Goal: Task Accomplishment & Management: Complete application form

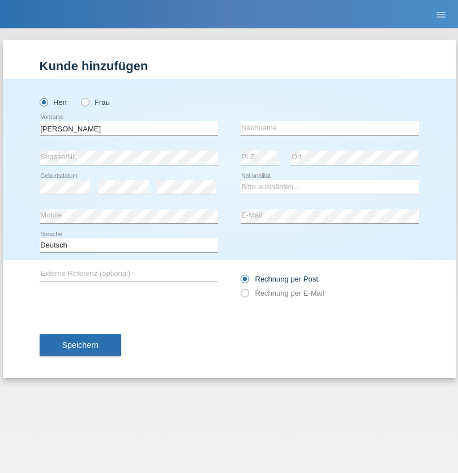
type input "Mohamed"
click at [329, 128] on input "text" at bounding box center [330, 128] width 178 height 14
type input "Mohamed"
select select "SY"
select select "C"
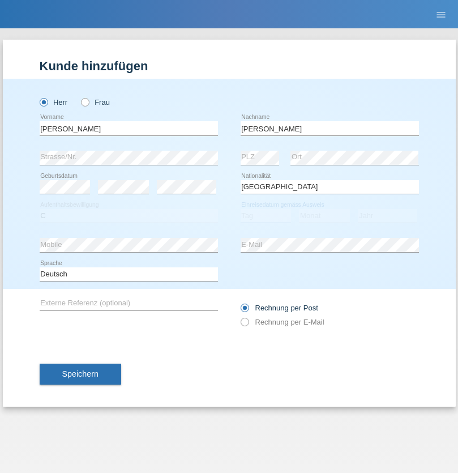
select select "21"
select select "12"
select select "2013"
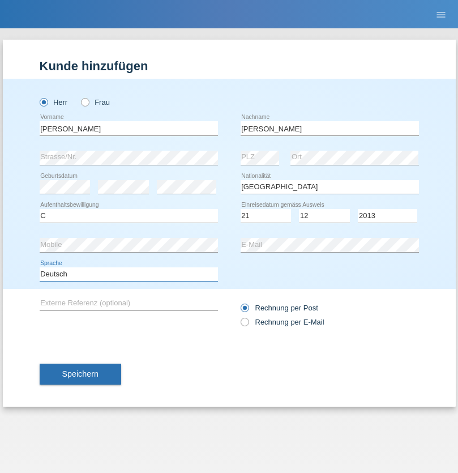
select select "en"
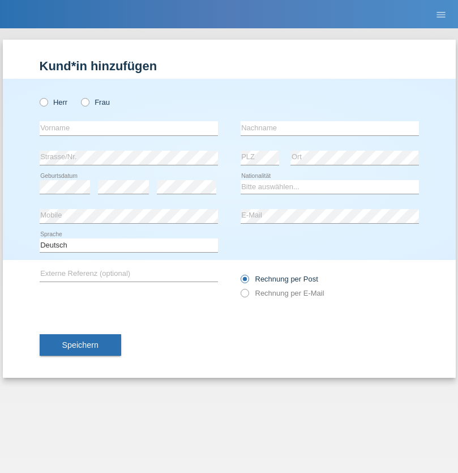
radio input "true"
click at [128, 128] on input "text" at bounding box center [129, 128] width 178 height 14
type input "David"
click at [329, 128] on input "text" at bounding box center [330, 128] width 178 height 14
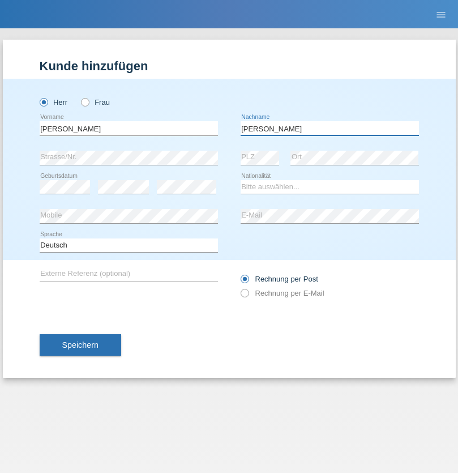
type input "Senn"
select select "CH"
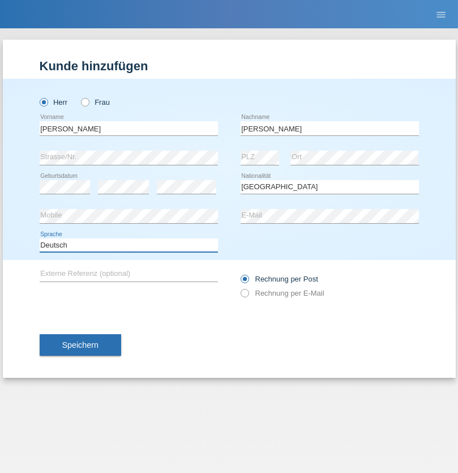
select select "en"
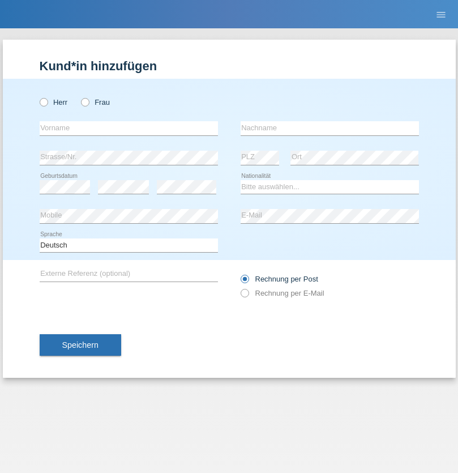
radio input "true"
click at [128, 128] on input "text" at bounding box center [129, 128] width 178 height 14
type input "Petre"
click at [329, 128] on input "text" at bounding box center [330, 128] width 178 height 14
type input "Bujor"
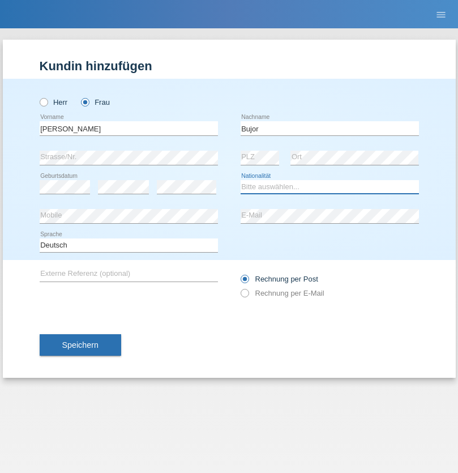
select select "RO"
select select "C"
select select "08"
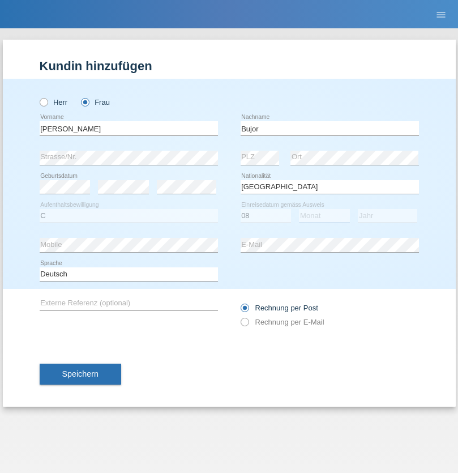
select select "09"
select select "2021"
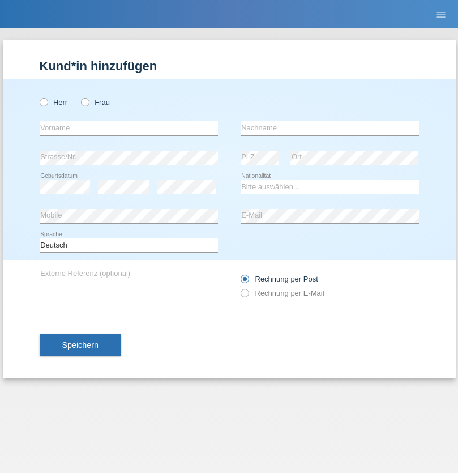
radio input "true"
click at [128, 128] on input "text" at bounding box center [129, 128] width 178 height 14
type input "agnertina"
click at [329, 128] on input "text" at bounding box center [330, 128] width 178 height 14
type input "noshaj"
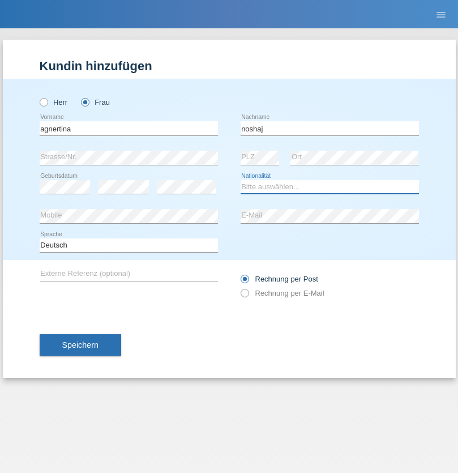
select select "NL"
select select "C"
select select "01"
select select "08"
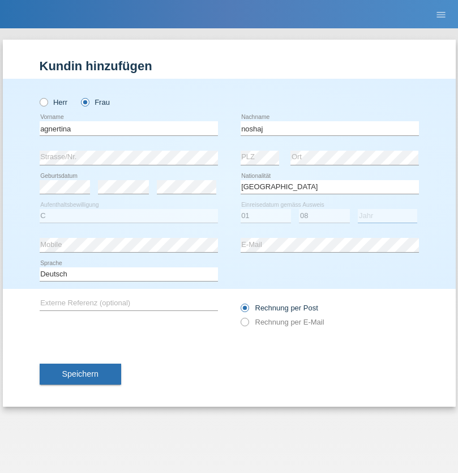
select select "2021"
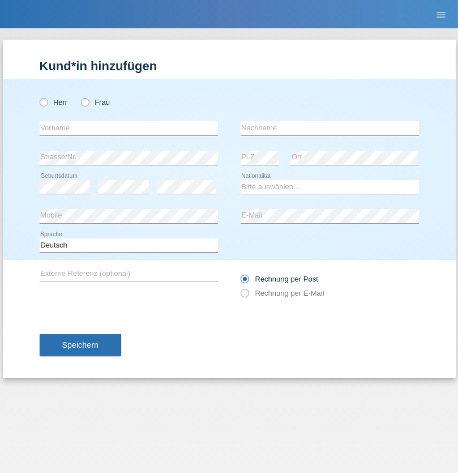
radio input "true"
click at [128, 128] on input "text" at bounding box center [129, 128] width 178 height 14
type input "firat"
click at [329, 128] on input "text" at bounding box center [330, 128] width 178 height 14
type input "kara"
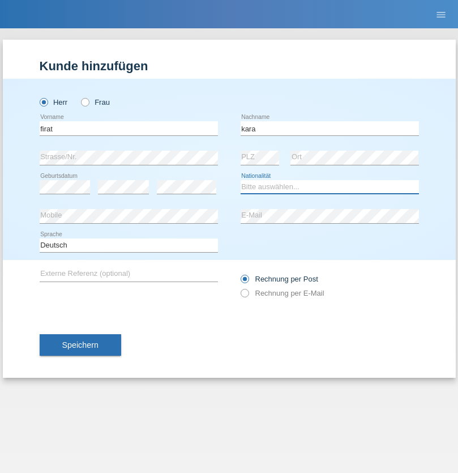
select select "CH"
radio input "true"
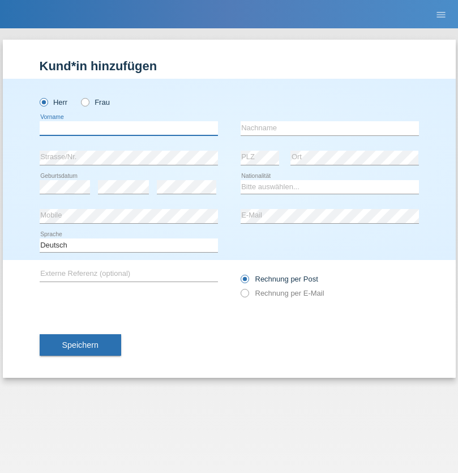
click at [128, 128] on input "text" at bounding box center [129, 128] width 178 height 14
type input "Cristian"
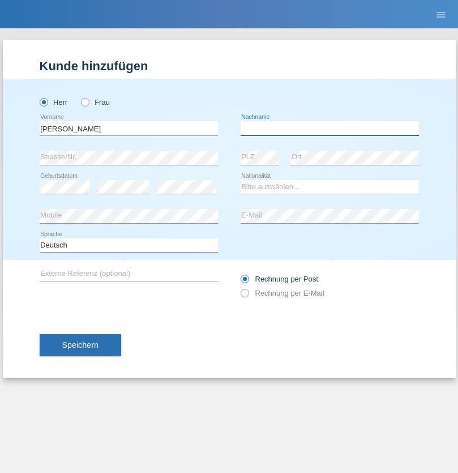
click at [329, 128] on input "text" at bounding box center [330, 128] width 178 height 14
type input "Teeriu"
select select "RO"
select select "C"
select select "08"
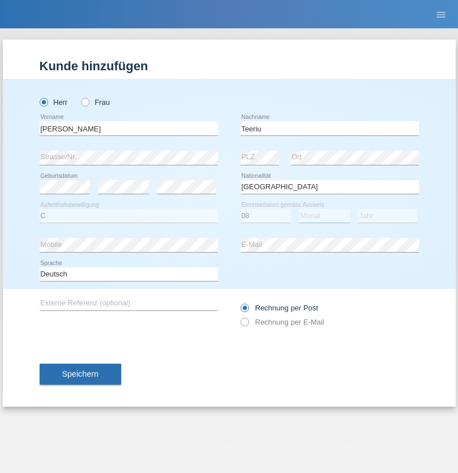
select select "09"
select select "2021"
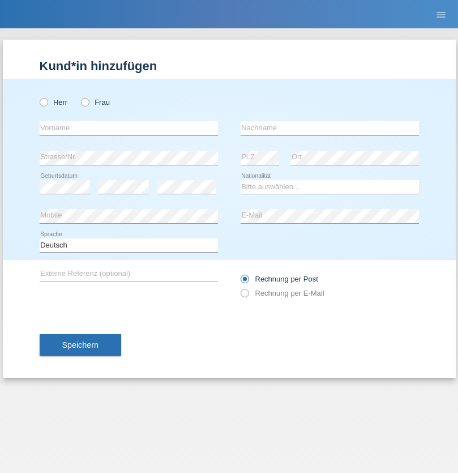
radio input "true"
click at [128, 128] on input "text" at bounding box center [129, 128] width 178 height 14
type input "[PERSON_NAME]"
click at [329, 128] on input "text" at bounding box center [330, 128] width 178 height 14
type input "Dössegger"
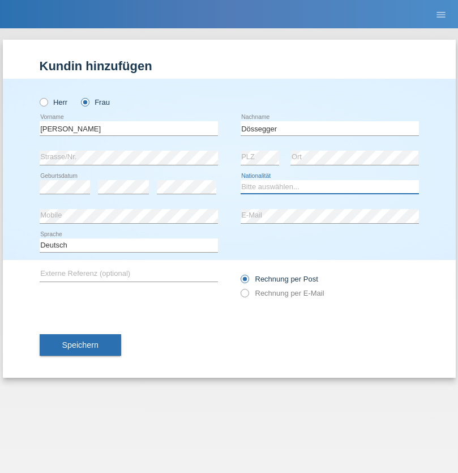
select select "CH"
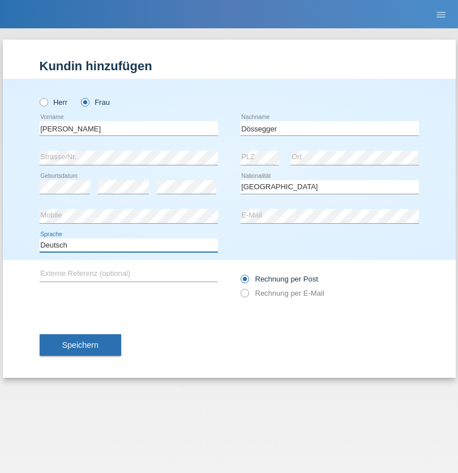
select select "en"
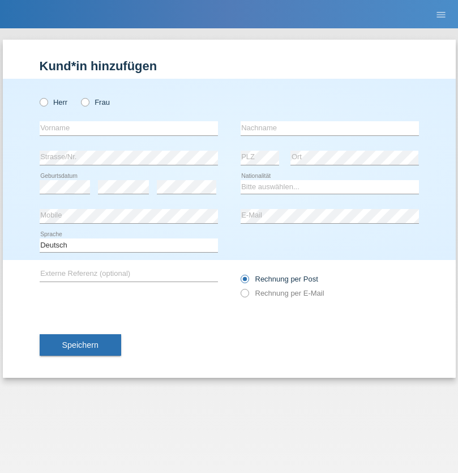
radio input "true"
click at [128, 128] on input "text" at bounding box center [129, 128] width 178 height 14
type input "Senije"
click at [329, 128] on input "text" at bounding box center [330, 128] width 178 height 14
type input "Rama"
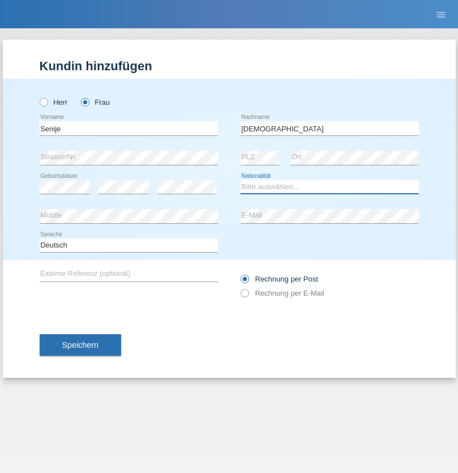
select select "CH"
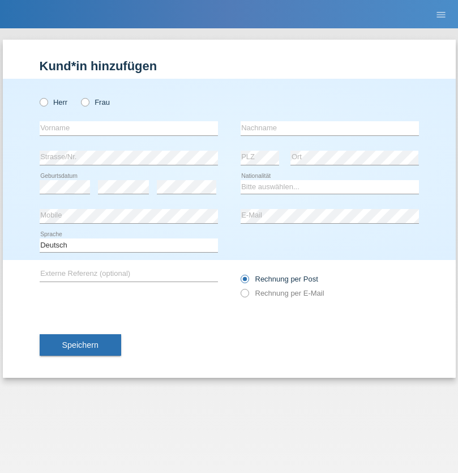
radio input "true"
click at [128, 128] on input "text" at bounding box center [129, 128] width 178 height 14
type input "Andy"
click at [329, 128] on input "text" at bounding box center [330, 128] width 178 height 14
type input "Priestley"
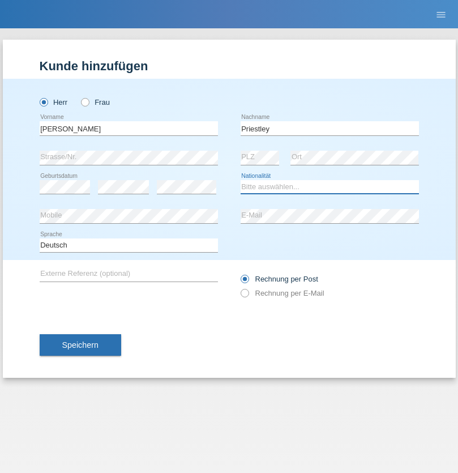
select select "CH"
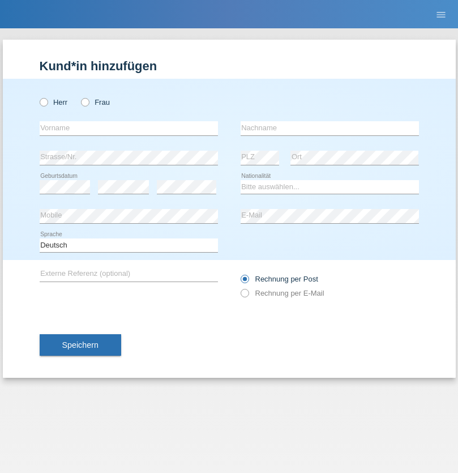
radio input "true"
click at [128, 128] on input "text" at bounding box center [129, 128] width 178 height 14
type input "[PERSON_NAME]"
click at [329, 128] on input "text" at bounding box center [330, 128] width 178 height 14
type input "Fortugno"
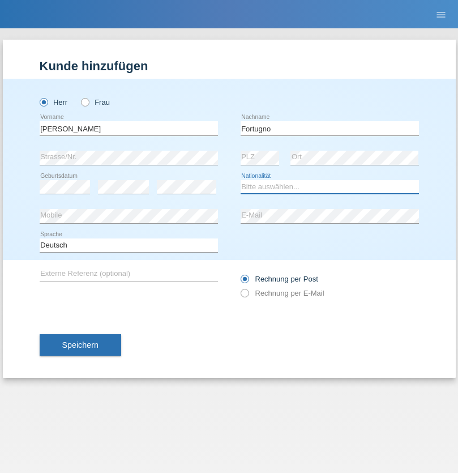
select select "IT"
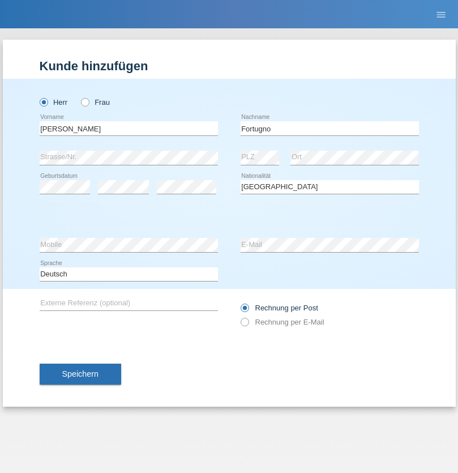
select select "C"
select select "09"
select select "08"
select select "2006"
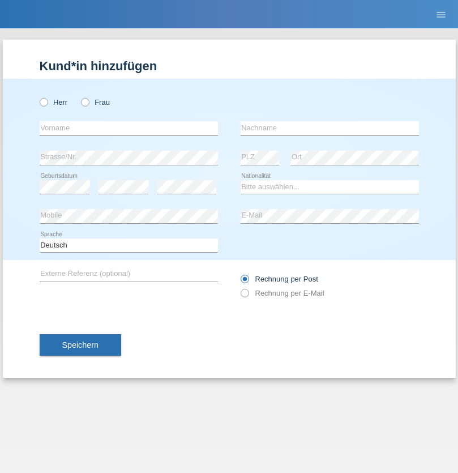
radio input "true"
click at [128, 128] on input "text" at bounding box center [129, 128] width 178 height 14
type input "[PERSON_NAME]"
click at [329, 128] on input "text" at bounding box center [330, 128] width 178 height 14
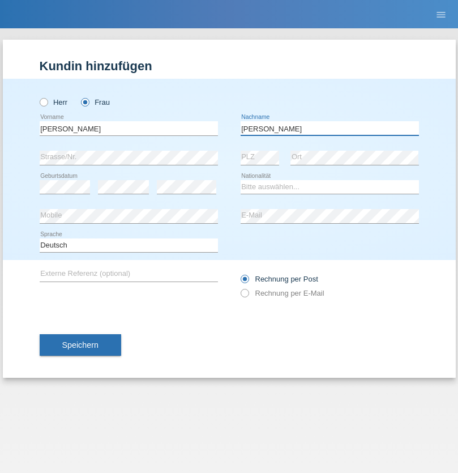
type input "[PERSON_NAME]"
select select "UA"
select select "C"
select select "23"
select select "10"
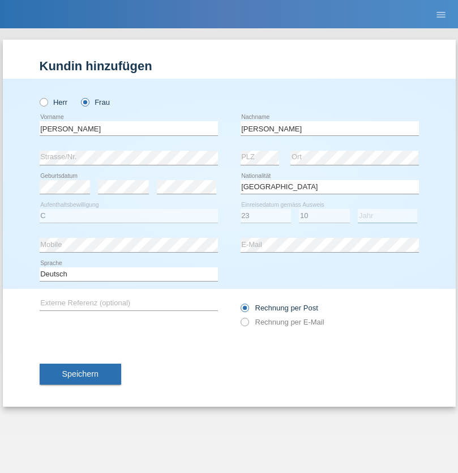
select select "2021"
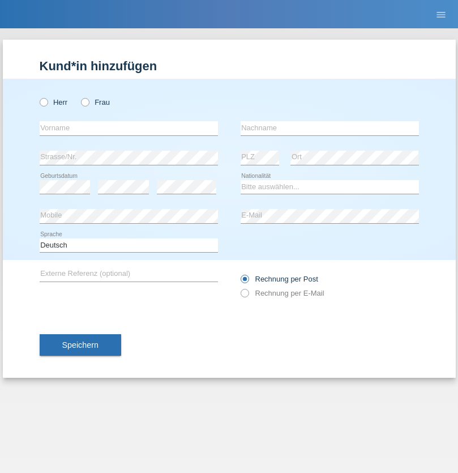
radio input "true"
click at [128, 128] on input "text" at bounding box center [129, 128] width 178 height 14
type input "Nuria"
click at [329, 128] on input "text" at bounding box center [330, 128] width 178 height 14
type input "D'Antino"
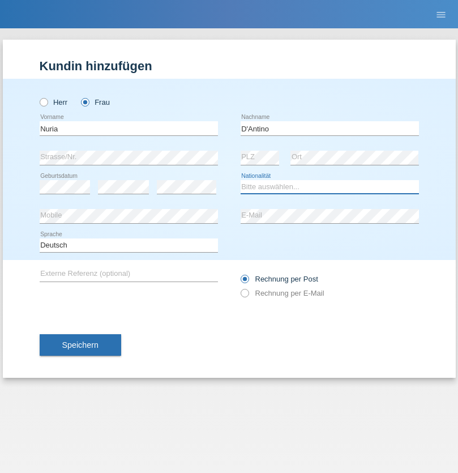
select select "CH"
